Goal: Information Seeking & Learning: Check status

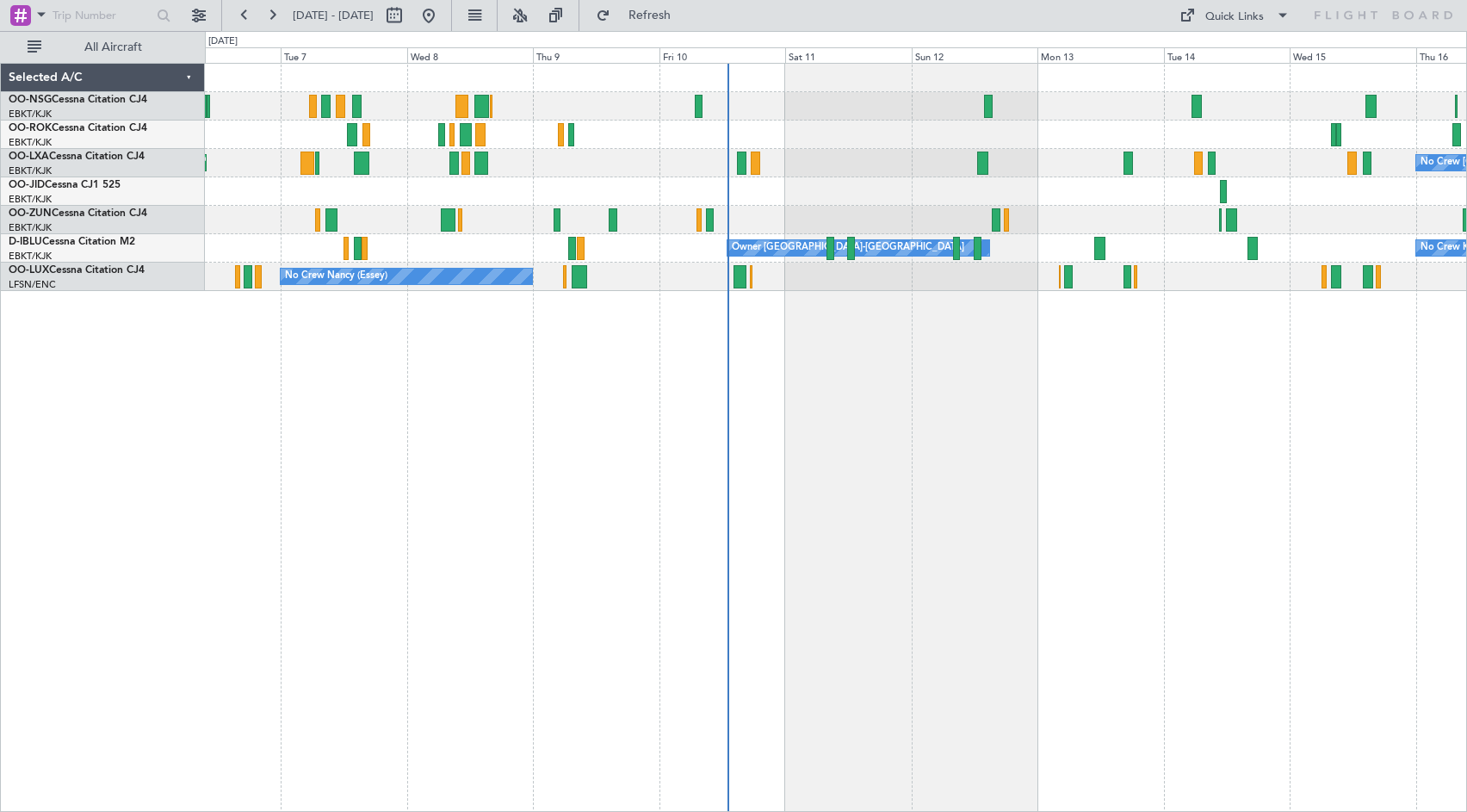
click at [1190, 380] on div "Planned Maint Kortrijk-[GEOGRAPHIC_DATA] No Crew [GEOGRAPHIC_DATA] (Brussels Na…" at bounding box center [837, 438] width 1263 height 749
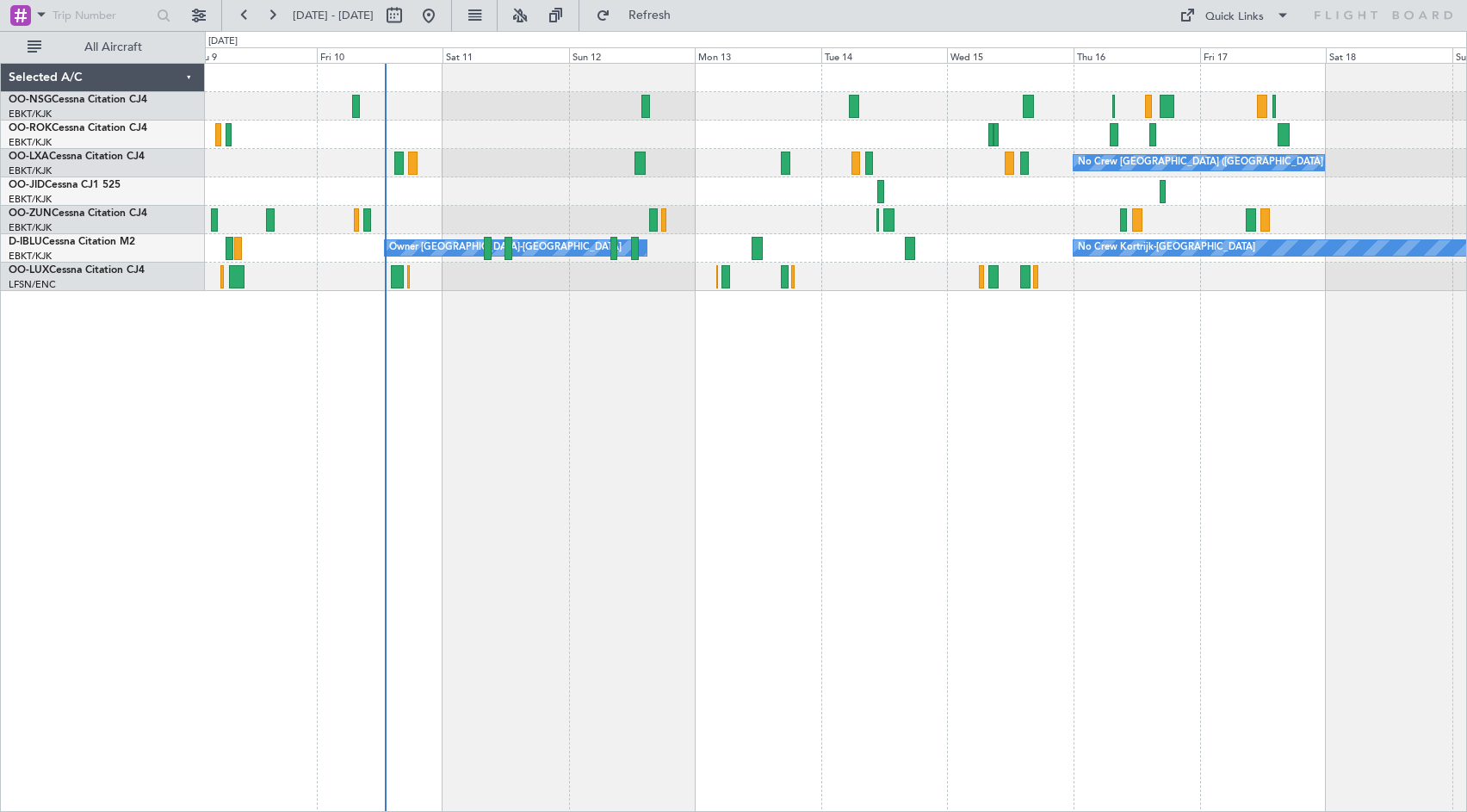
click at [847, 376] on div "No Crew [GEOGRAPHIC_DATA] ([GEOGRAPHIC_DATA] National) Owner [GEOGRAPHIC_DATA]-…" at bounding box center [837, 438] width 1263 height 749
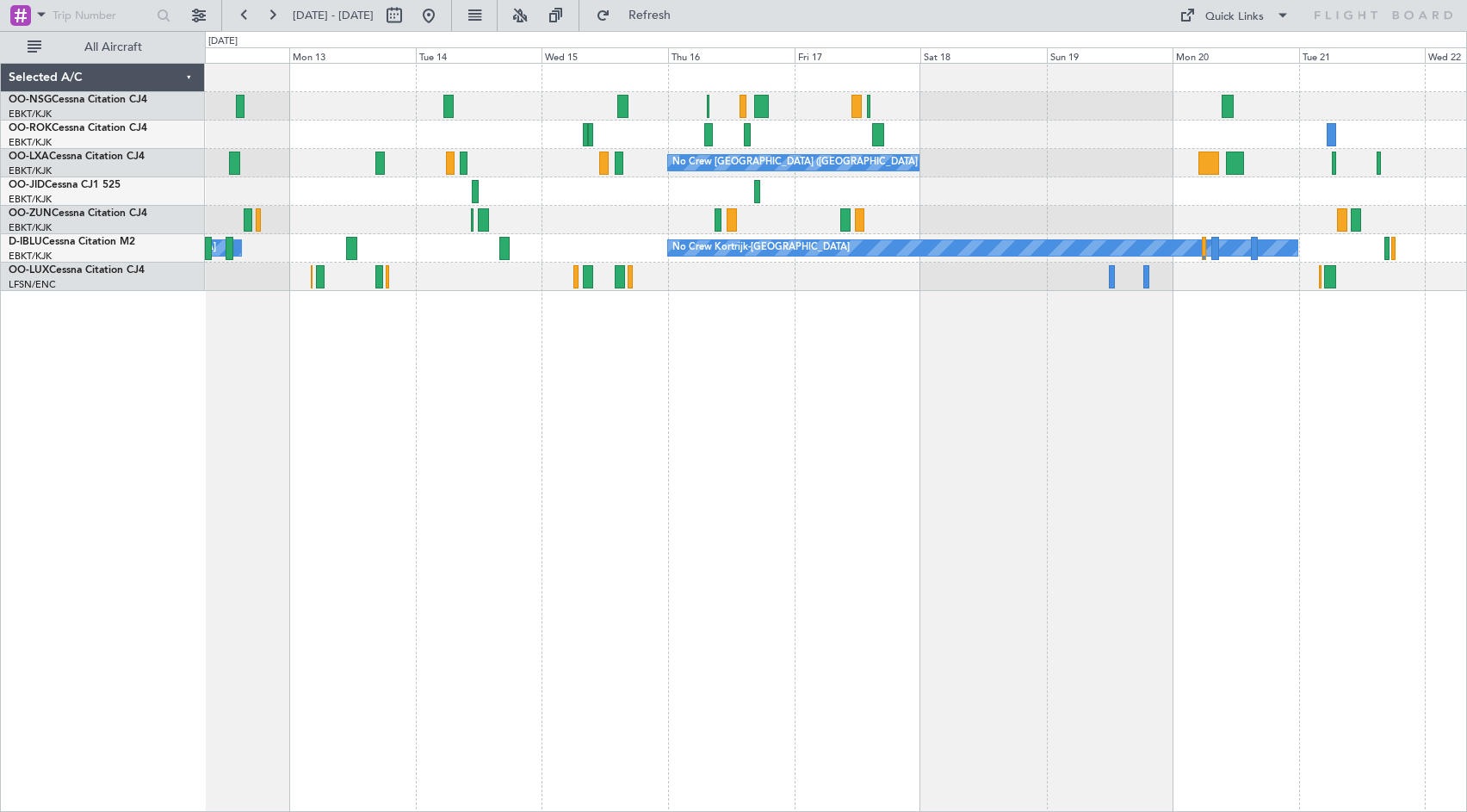
click at [949, 170] on div "No Crew [GEOGRAPHIC_DATA] ([GEOGRAPHIC_DATA] National)" at bounding box center [836, 163] width 1262 height 28
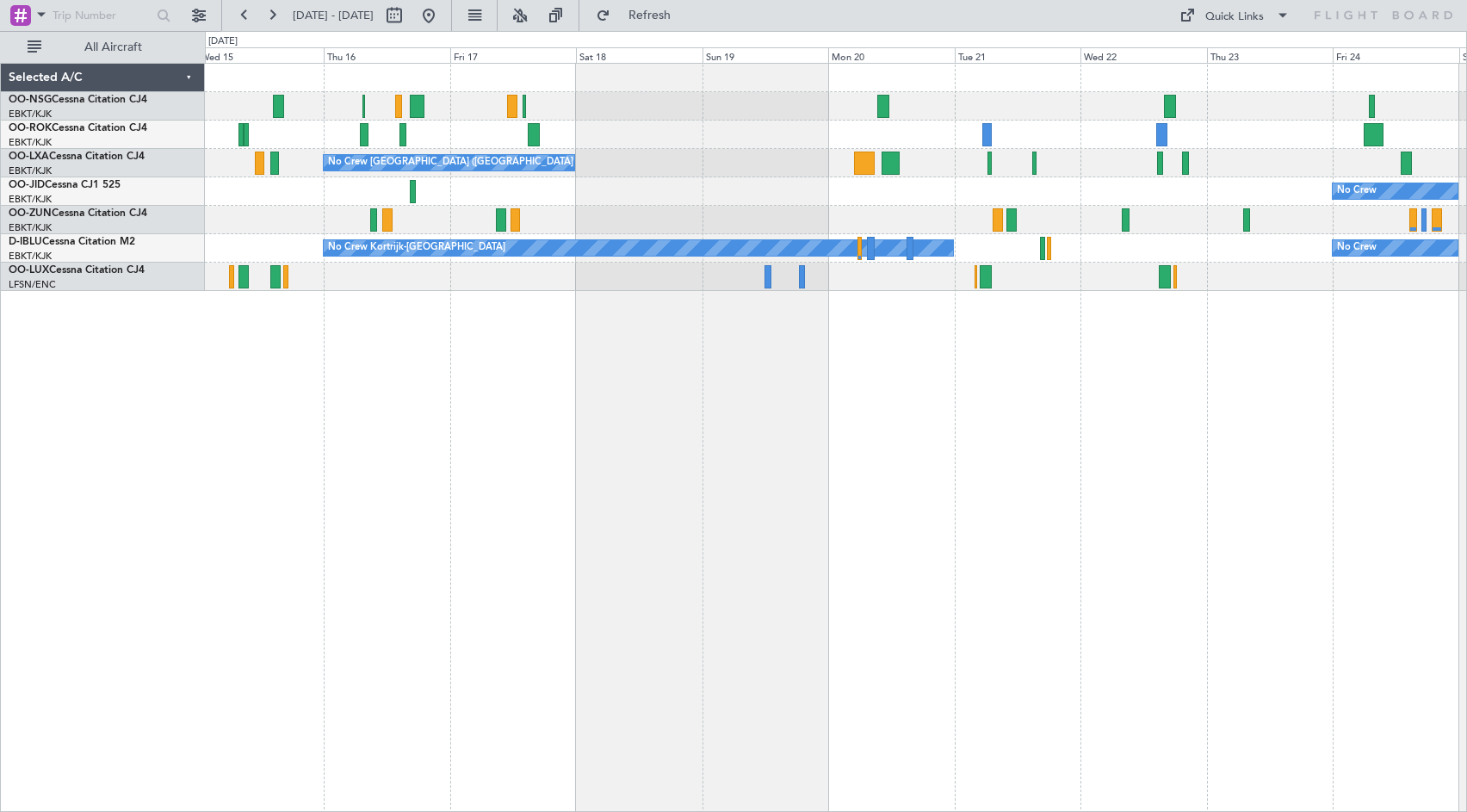
click at [1023, 99] on div at bounding box center [836, 106] width 1262 height 28
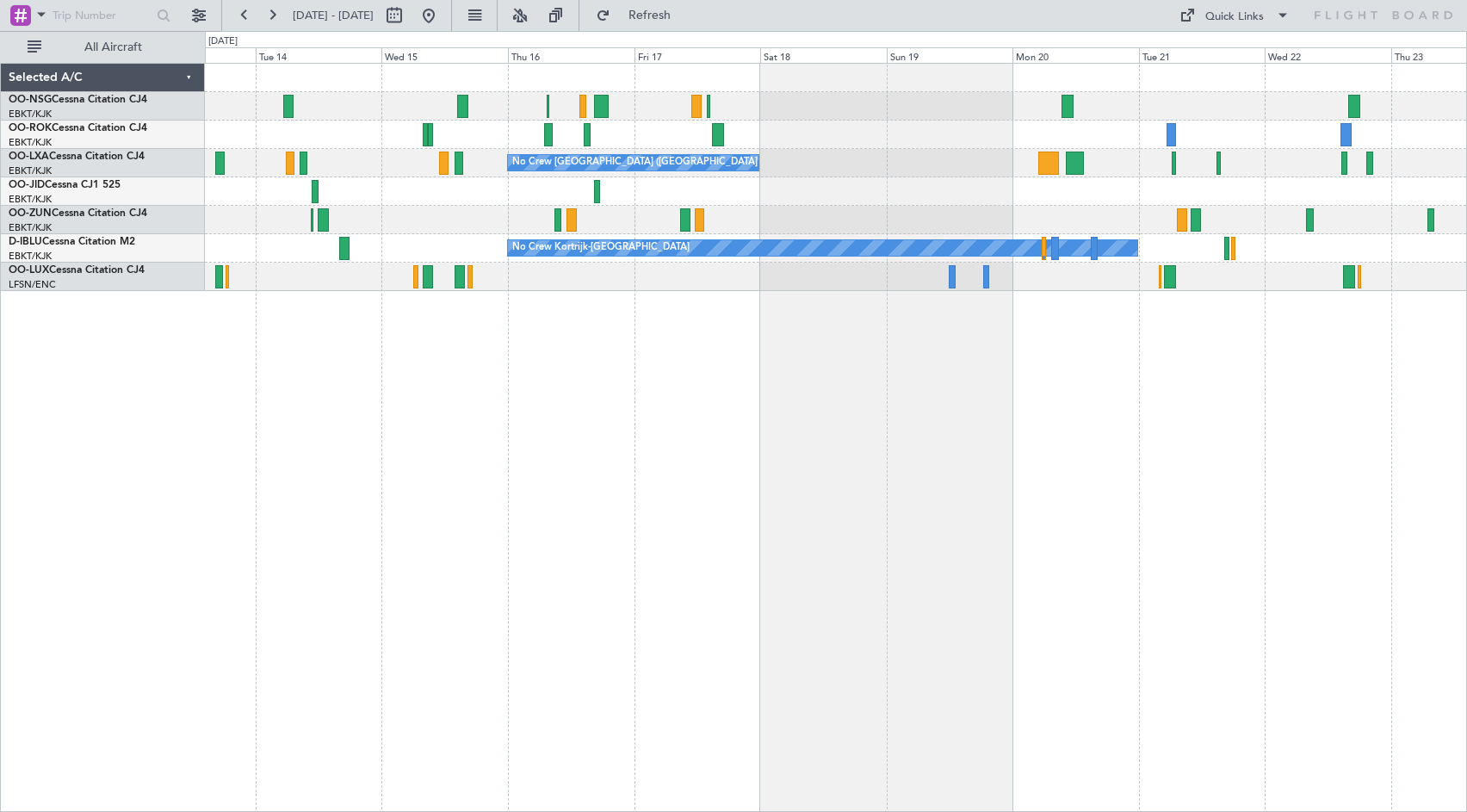
click at [790, 208] on div "No Crew [GEOGRAPHIC_DATA] ([GEOGRAPHIC_DATA] National) No Crew No Crew Kortrijk…" at bounding box center [836, 176] width 1262 height 227
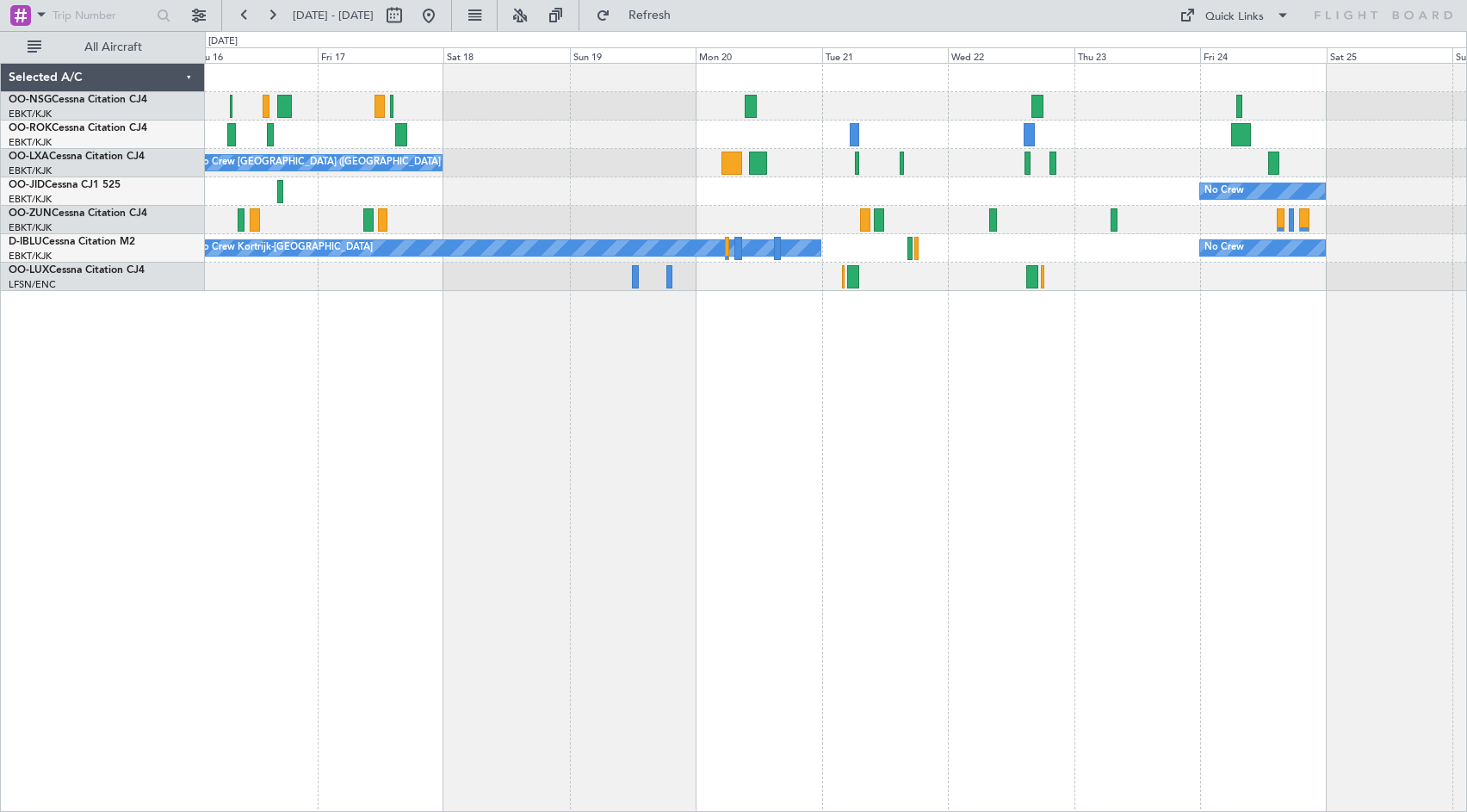
click at [842, 124] on div "No Crew [GEOGRAPHIC_DATA] ([GEOGRAPHIC_DATA] National) No Crew Planned Maint [G…" at bounding box center [836, 176] width 1262 height 227
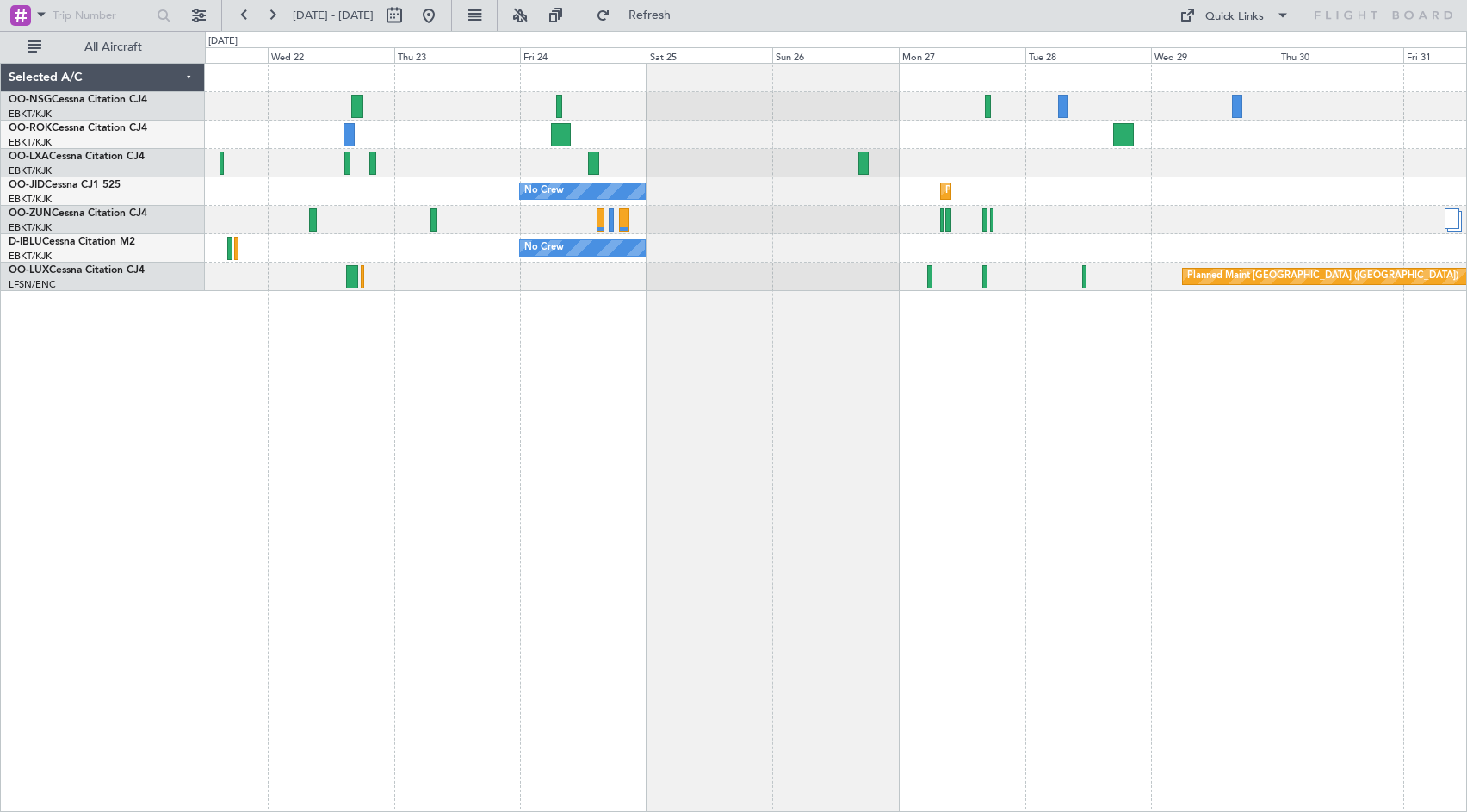
click at [709, 165] on div at bounding box center [836, 163] width 1262 height 28
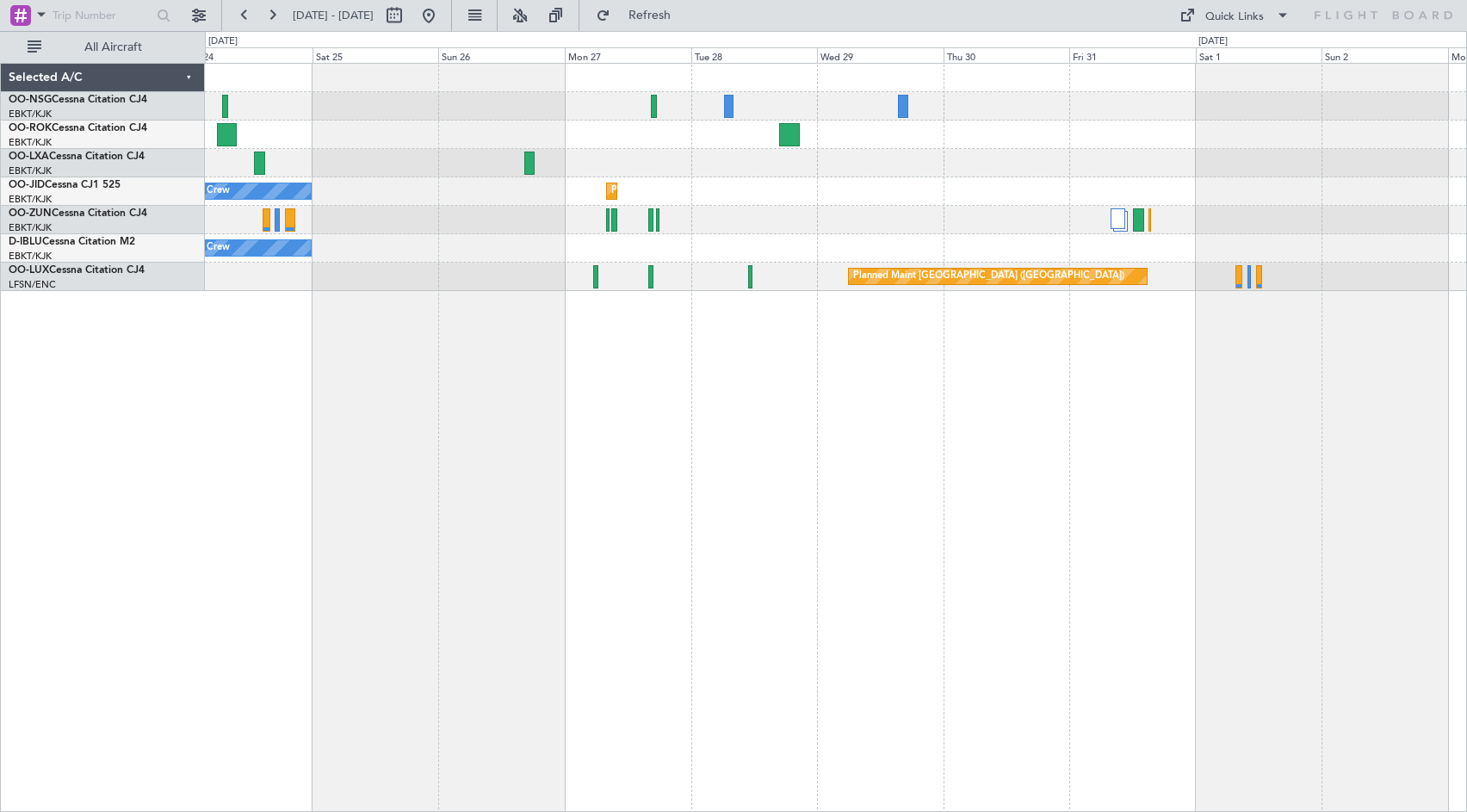
click at [713, 185] on div "Planned Maint Kortrijk-[GEOGRAPHIC_DATA] No Crew" at bounding box center [836, 191] width 1262 height 28
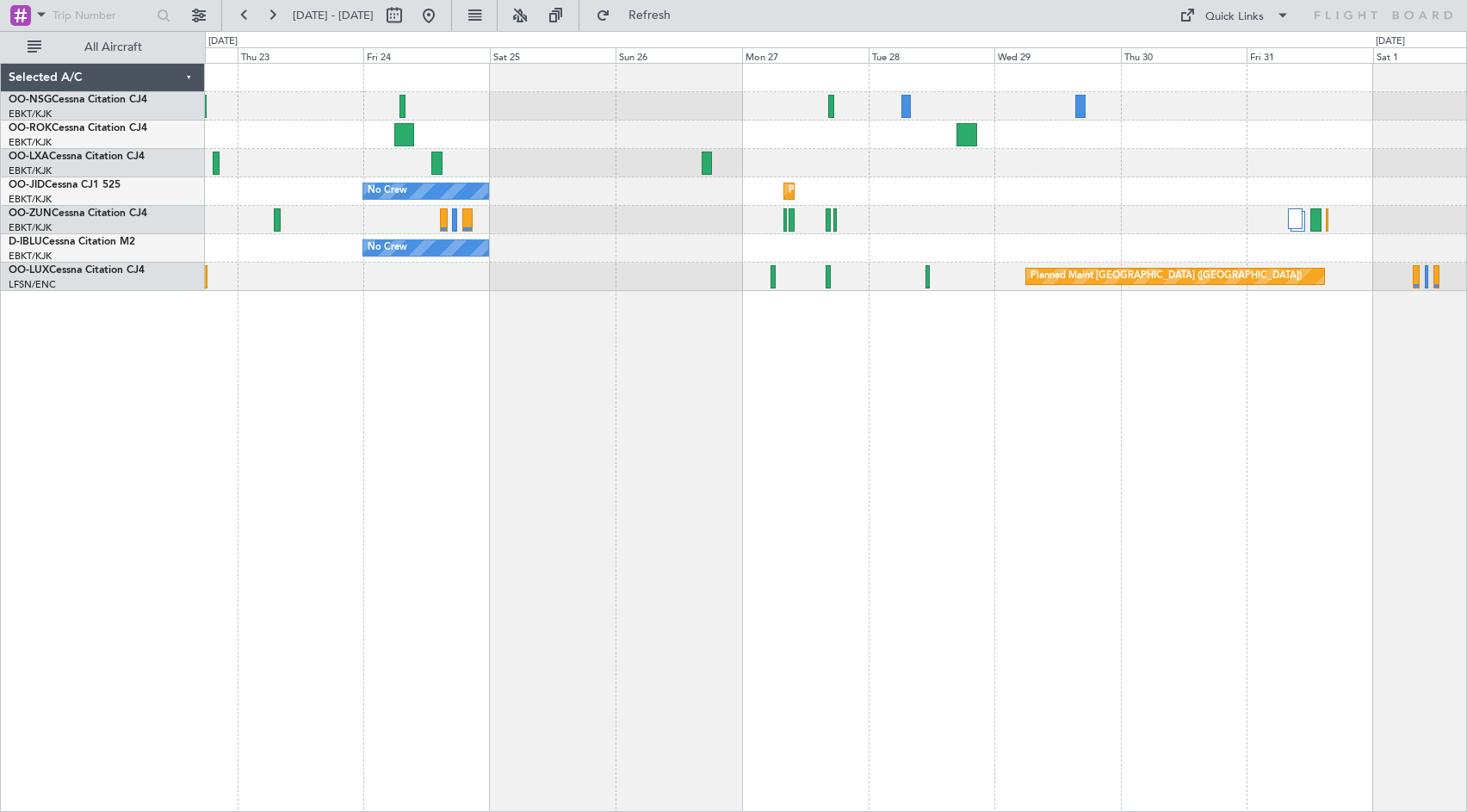
click at [856, 167] on div at bounding box center [836, 163] width 1262 height 28
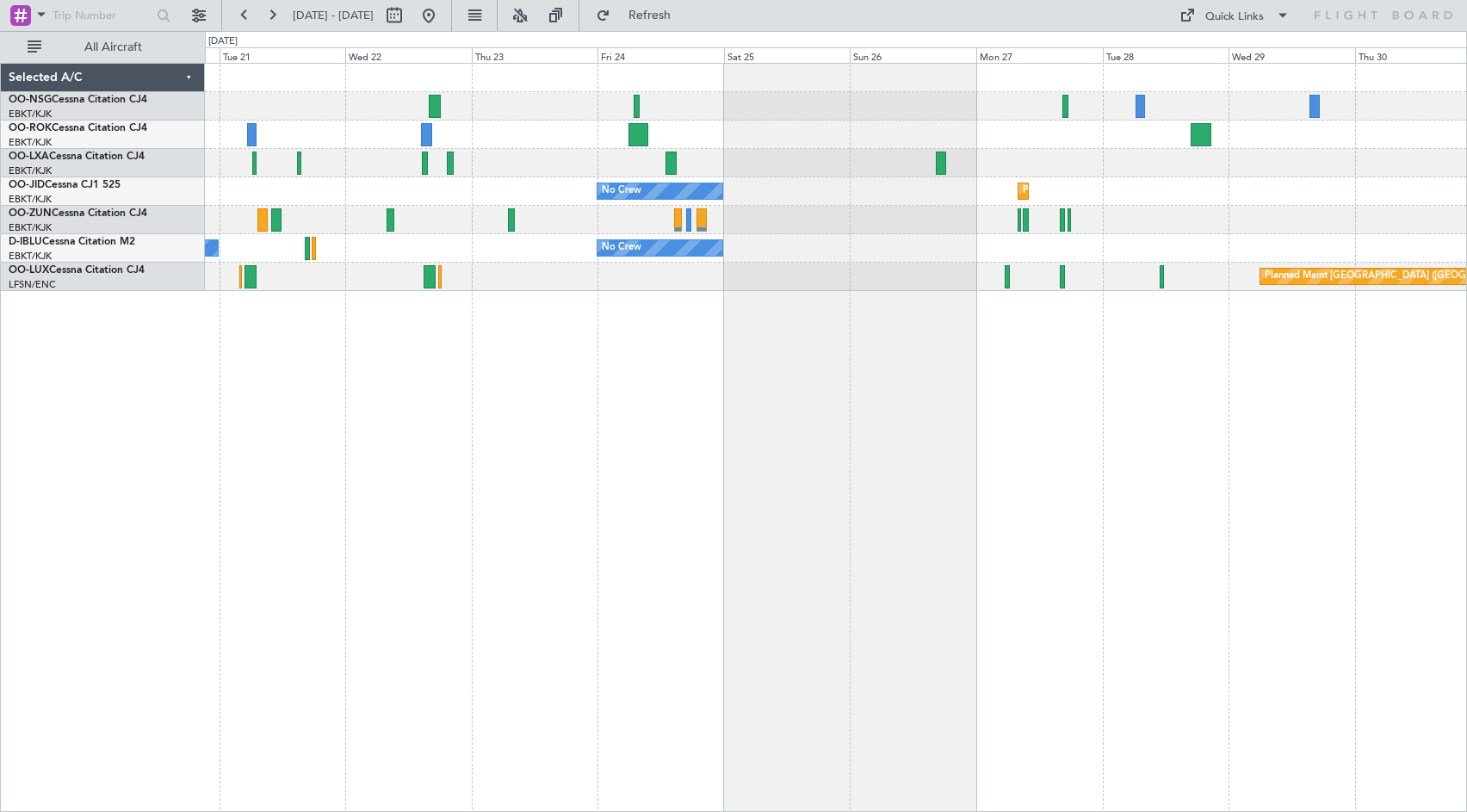
click at [863, 202] on div "Planned Maint Kortrijk-[GEOGRAPHIC_DATA] No Crew No Crew No Crew Kortrijk-[GEOG…" at bounding box center [836, 176] width 1262 height 227
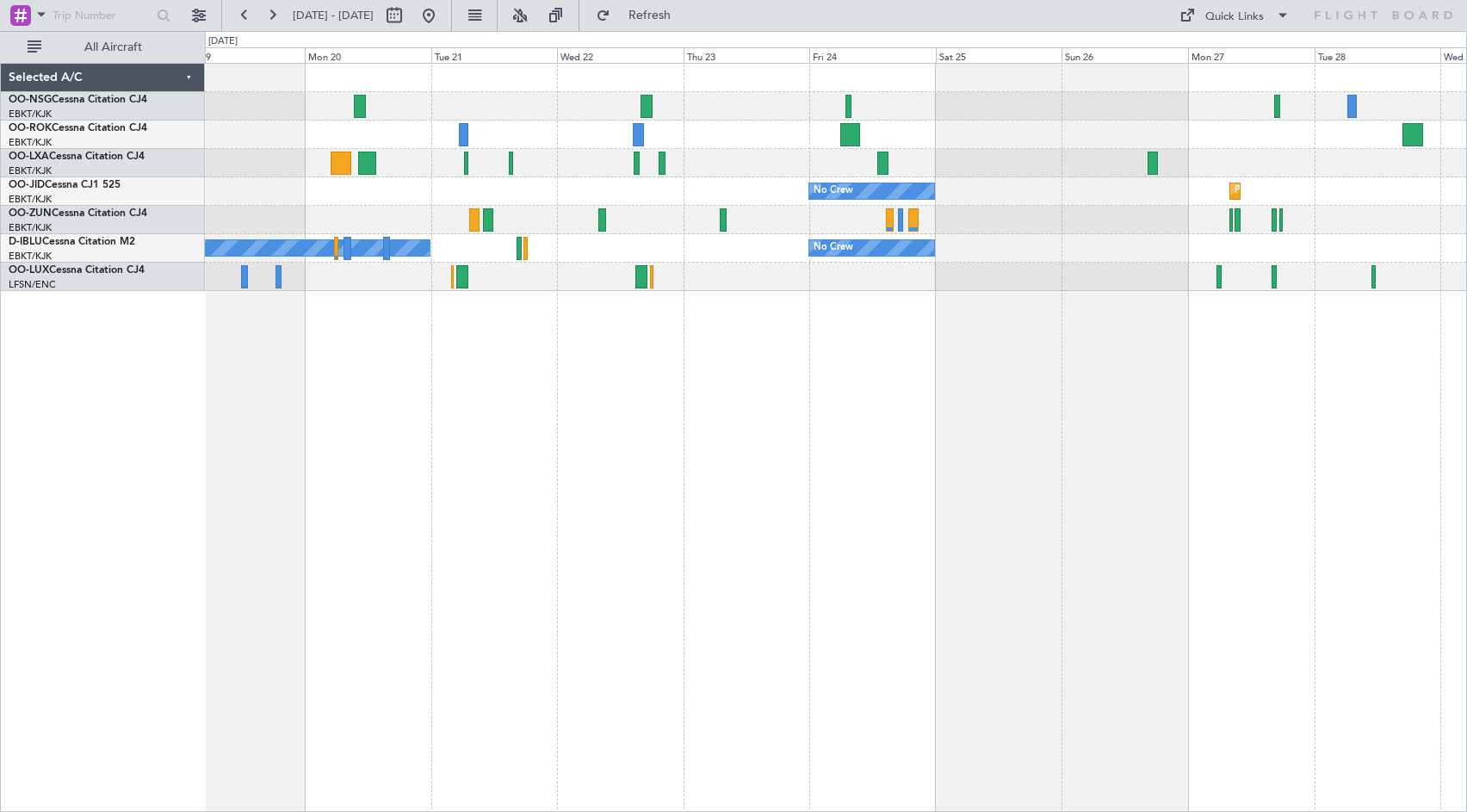
click at [869, 206] on div at bounding box center [836, 220] width 1262 height 28
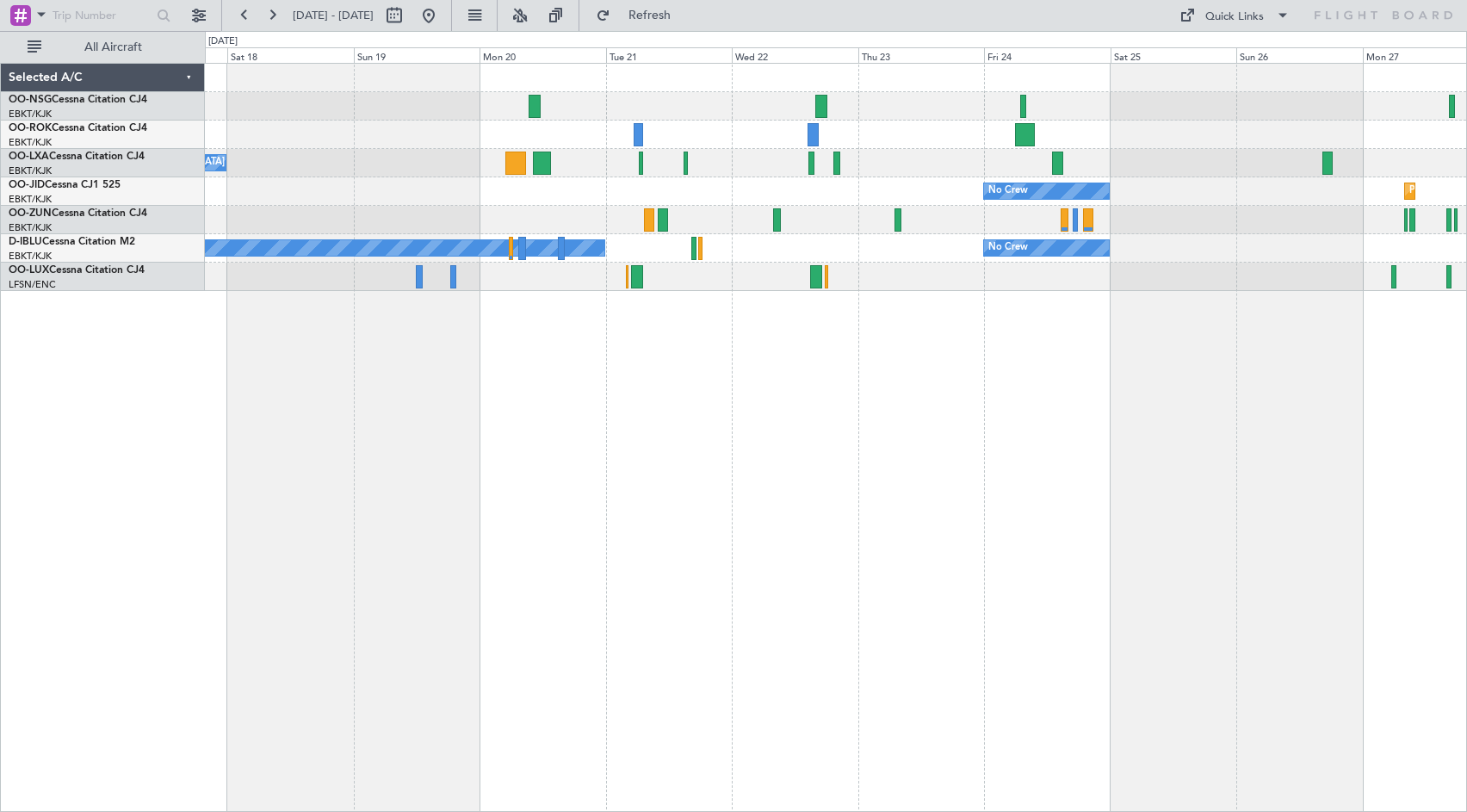
click at [752, 302] on div "No Crew [GEOGRAPHIC_DATA] ([GEOGRAPHIC_DATA] National) Planned Maint [GEOGRAPHI…" at bounding box center [837, 438] width 1263 height 749
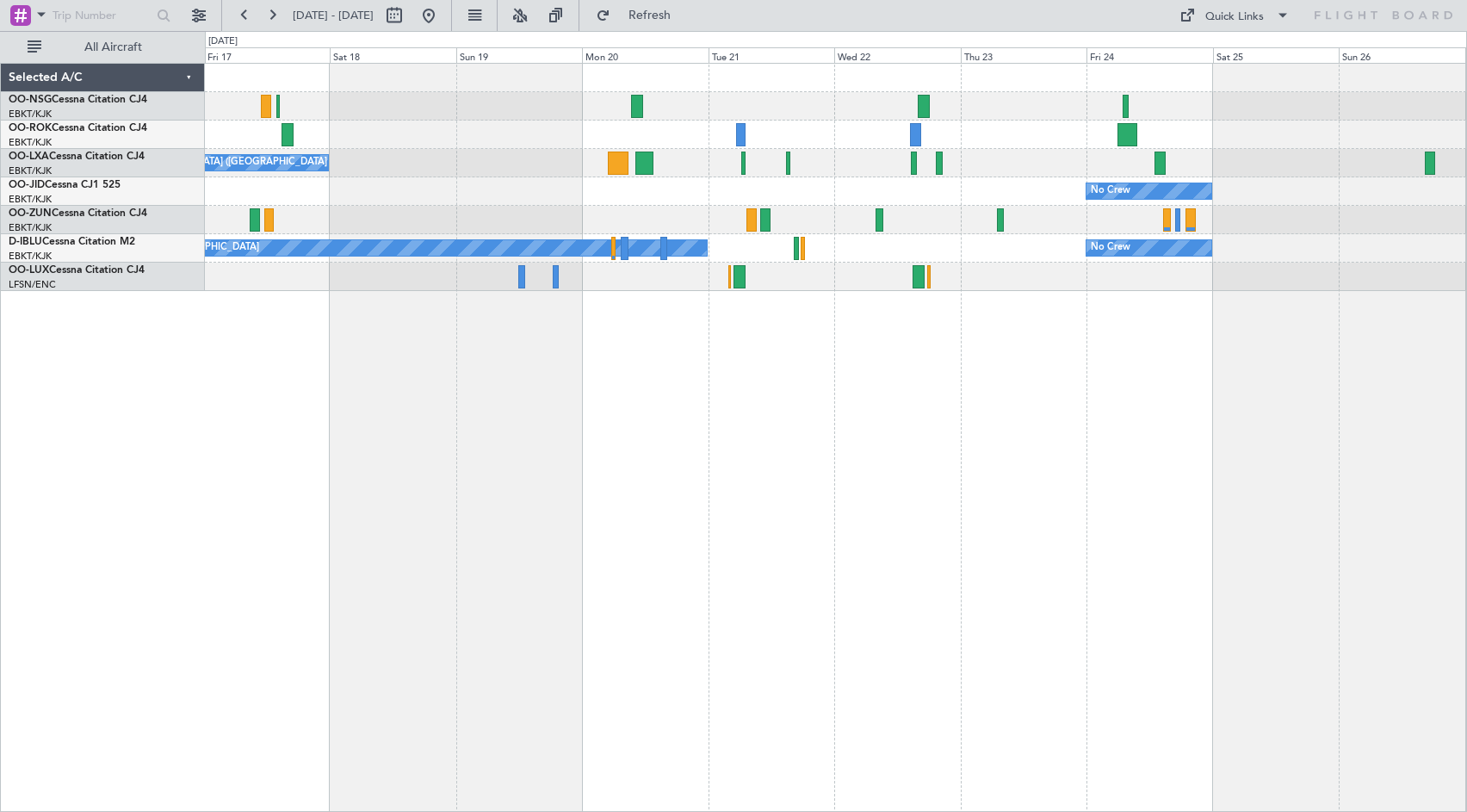
click at [987, 183] on div "No Crew Planned Maint [GEOGRAPHIC_DATA]-[GEOGRAPHIC_DATA]" at bounding box center [836, 191] width 1262 height 28
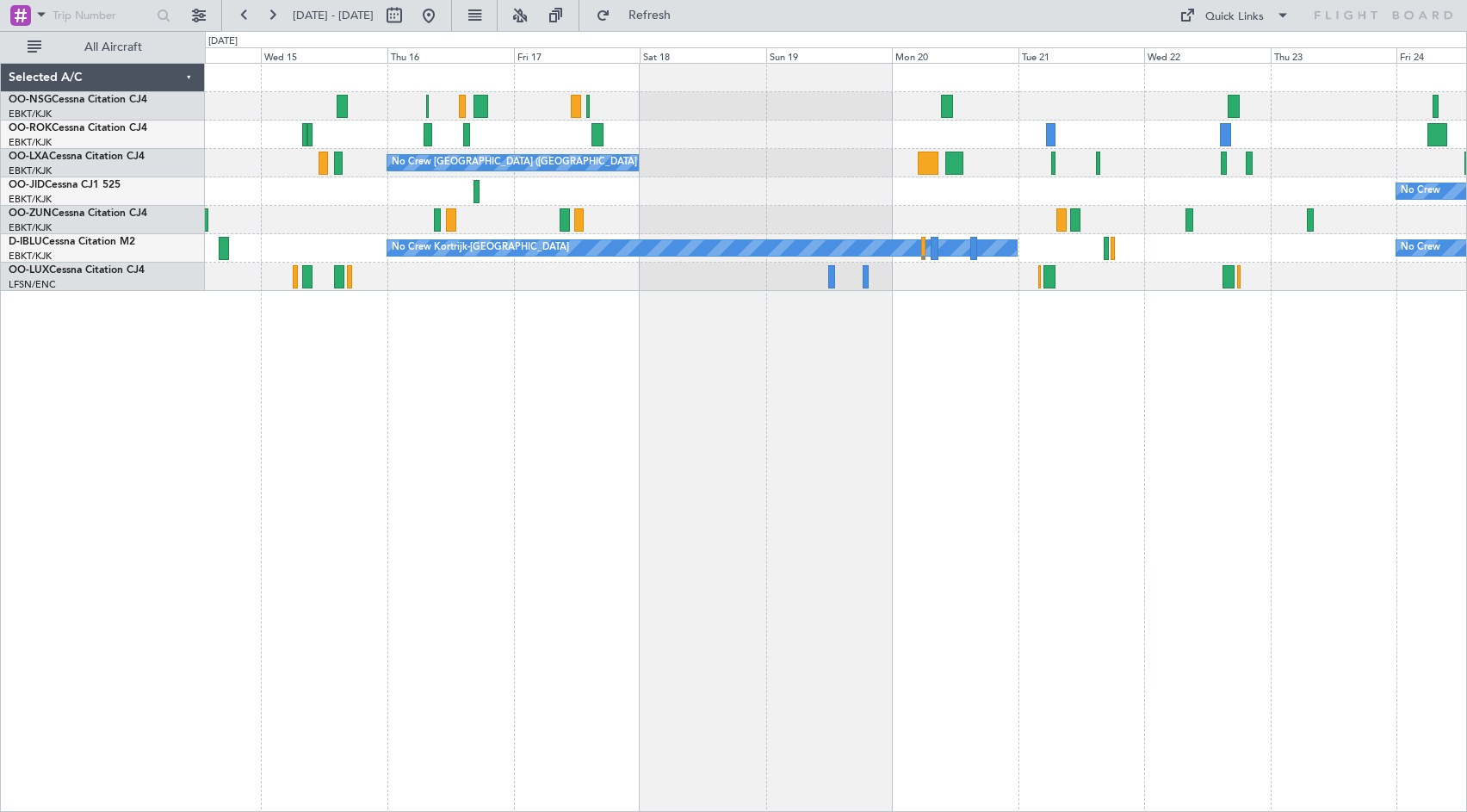
click at [960, 216] on div at bounding box center [836, 220] width 1262 height 28
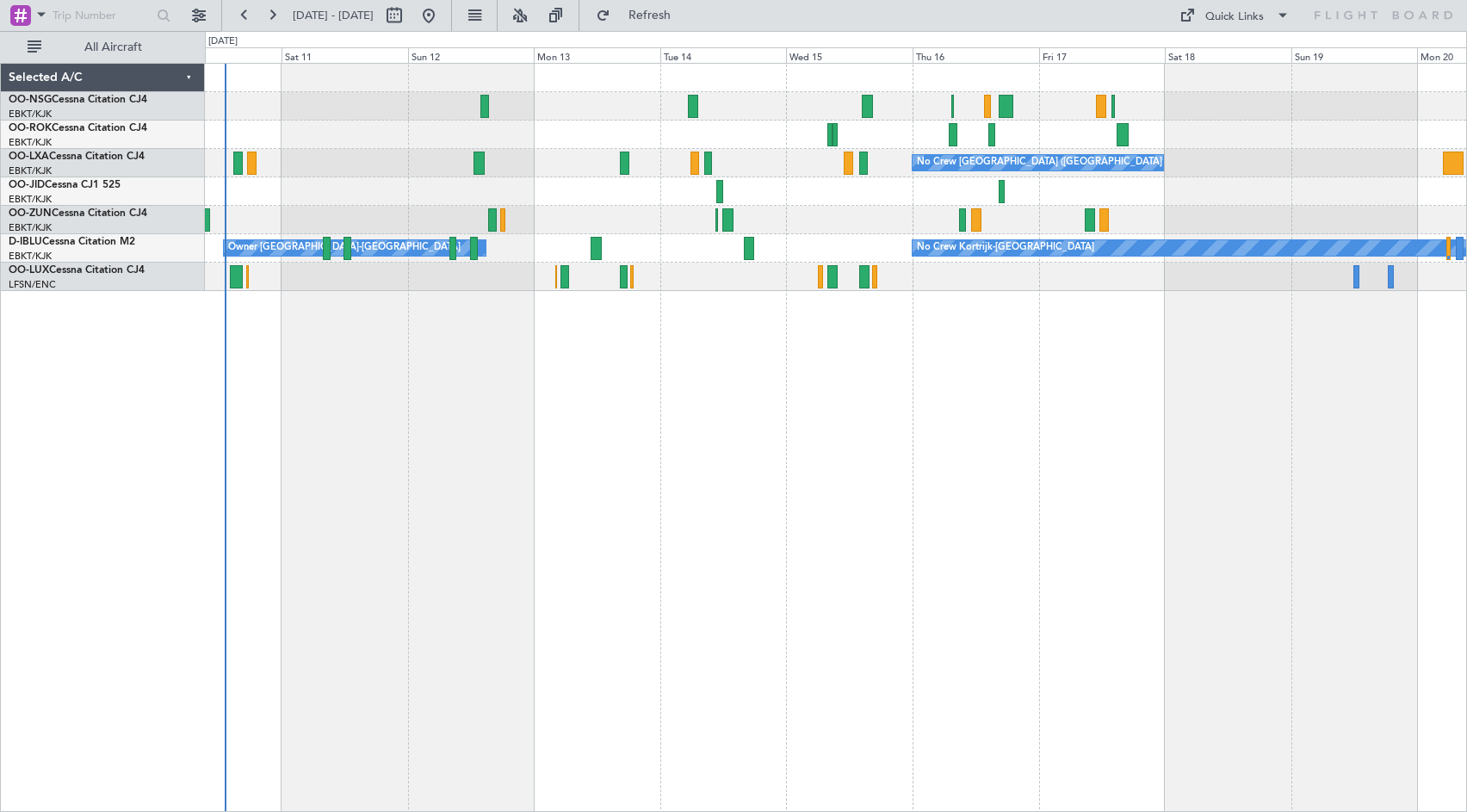
click at [1035, 364] on div "No Crew [GEOGRAPHIC_DATA] ([GEOGRAPHIC_DATA] National) No Crew Kortrijk-[GEOGRA…" at bounding box center [837, 438] width 1263 height 749
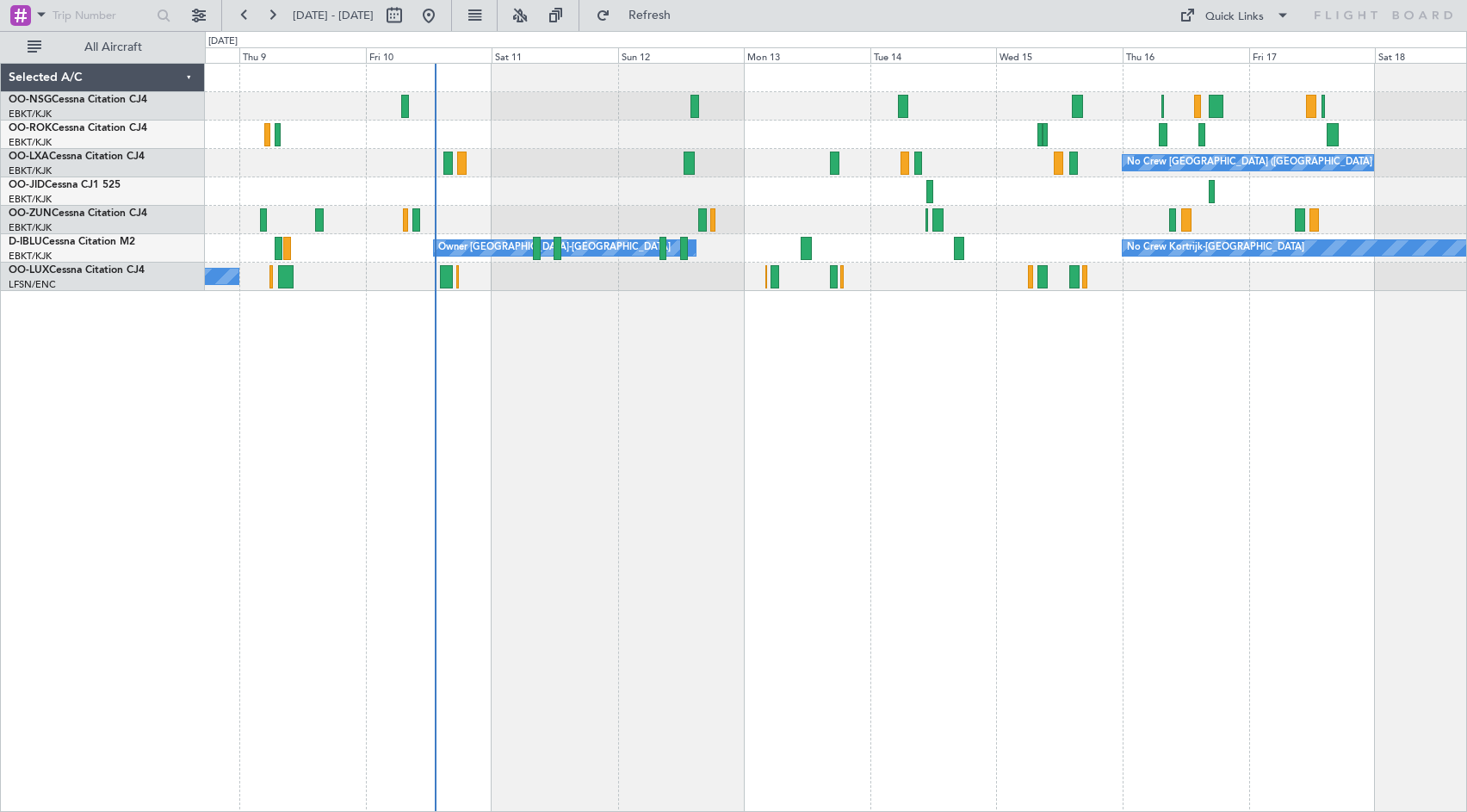
click at [945, 382] on div "No Crew [GEOGRAPHIC_DATA] ([GEOGRAPHIC_DATA] National) No Crew Kortrijk-[GEOGRA…" at bounding box center [837, 438] width 1263 height 749
